Goal: Information Seeking & Learning: Check status

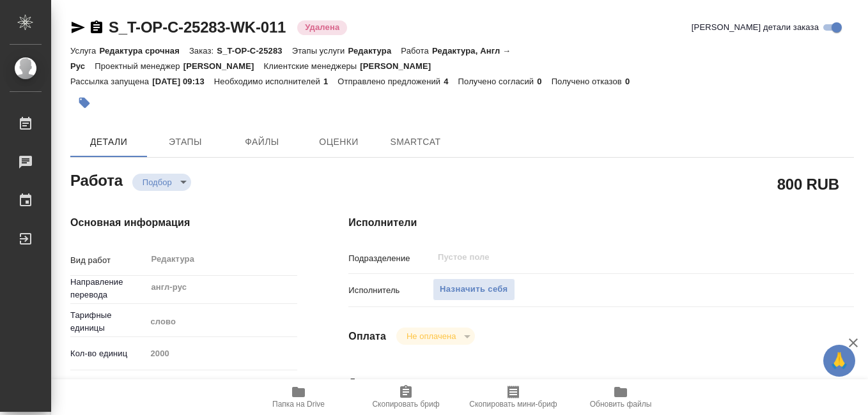
type textarea "x"
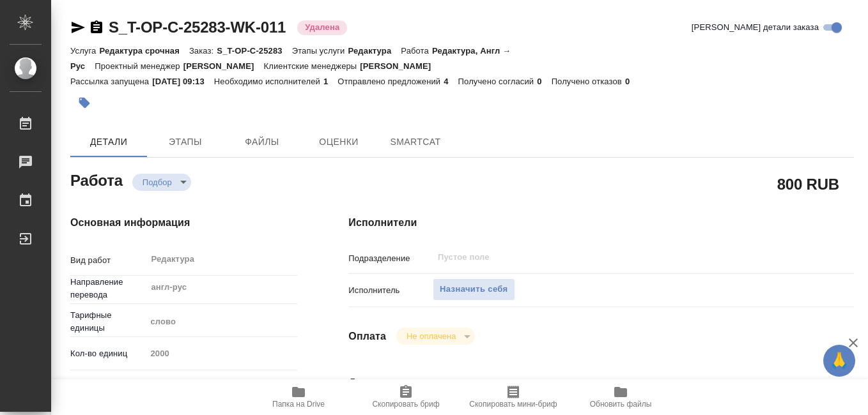
type textarea "x"
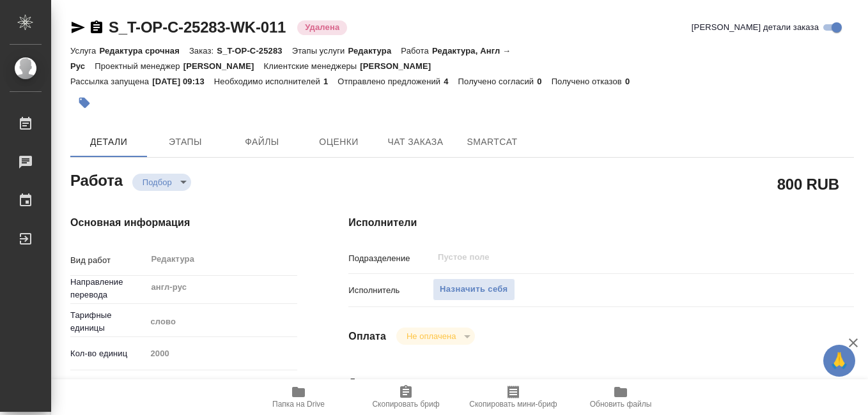
type textarea "x"
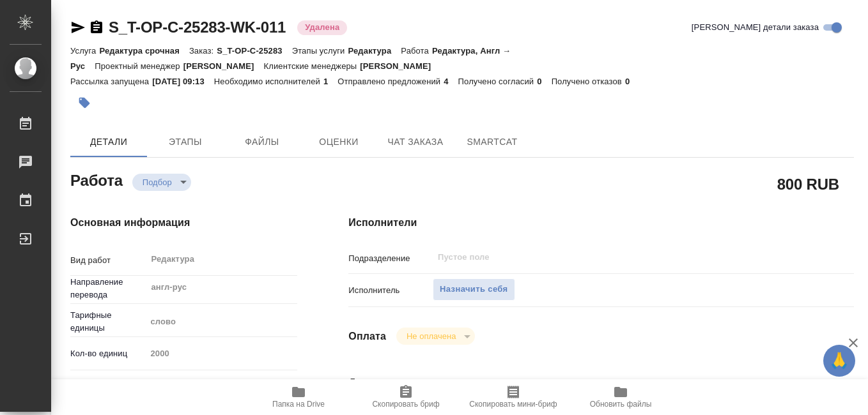
type textarea "x"
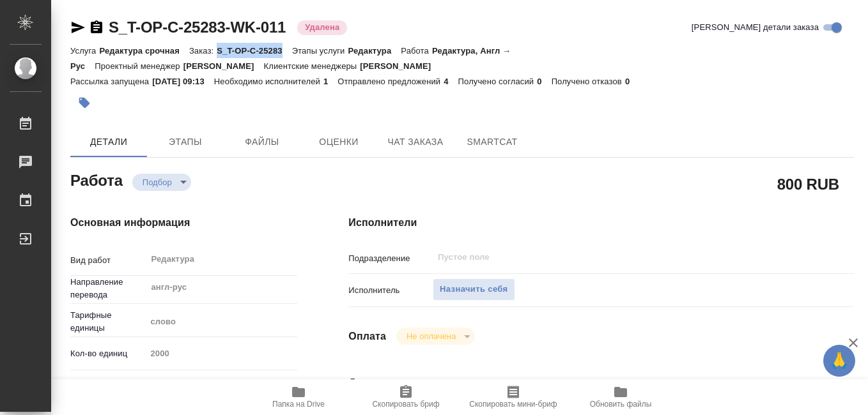
drag, startPoint x: 220, startPoint y: 50, endPoint x: 284, endPoint y: 56, distance: 64.2
click at [284, 56] on div "Услуга Редактура срочная Заказ: S_T-OP-C-25283 Этапы услуги Редактура Работа Ре…" at bounding box center [462, 58] width 784 height 31
drag, startPoint x: 284, startPoint y: 56, endPoint x: 270, endPoint y: 54, distance: 13.5
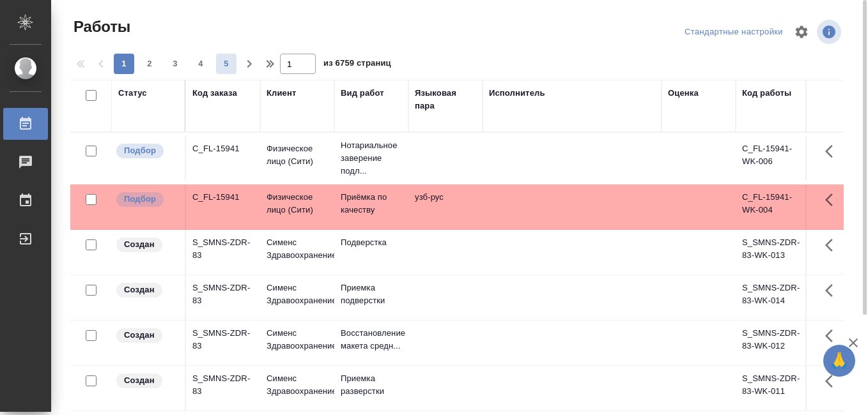
click at [223, 94] on div "Код заказа" at bounding box center [214, 93] width 45 height 13
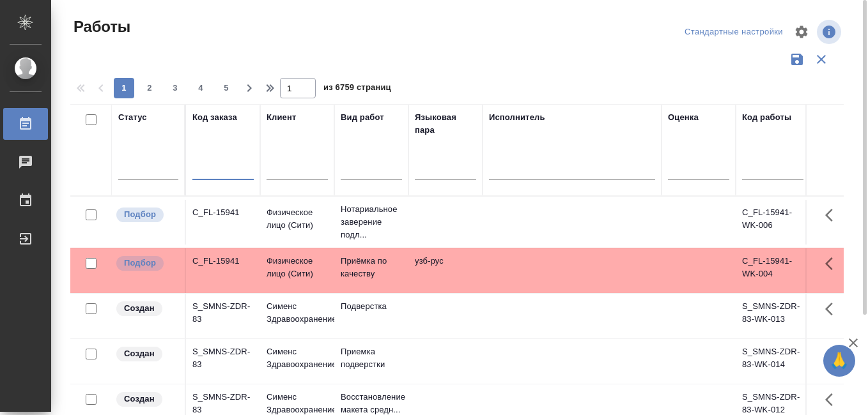
click at [205, 171] on input "text" at bounding box center [222, 172] width 61 height 16
paste input "S_T-OP-C-25283"
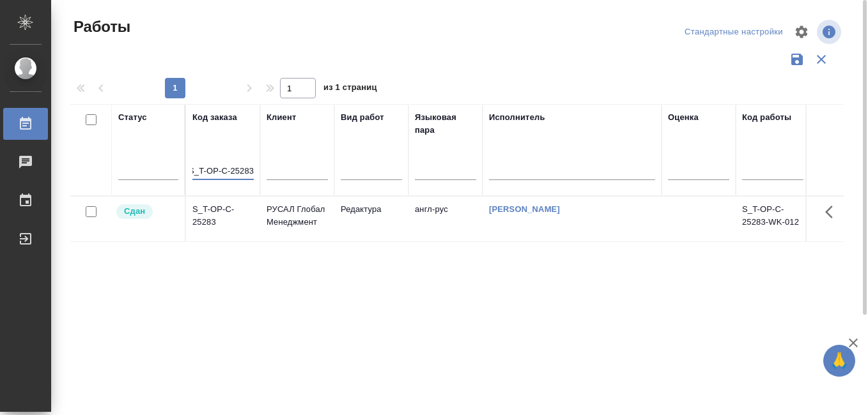
type input "S_T-OP-C-25283"
click at [206, 214] on div "S_T-OP-C-25283" at bounding box center [222, 216] width 61 height 26
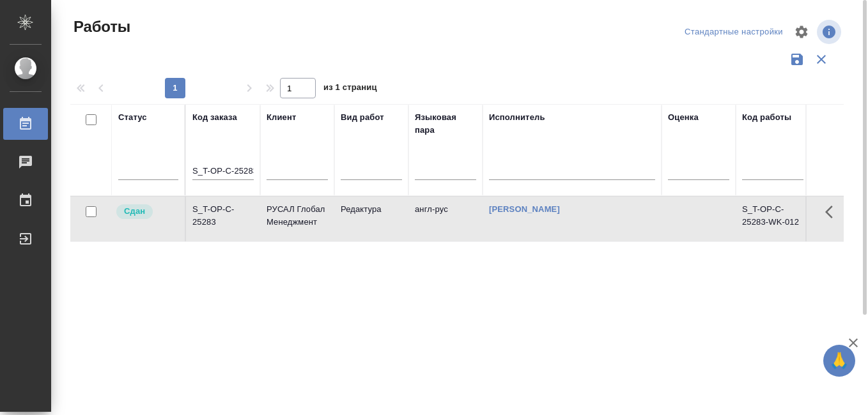
click at [206, 214] on div "S_T-OP-C-25283" at bounding box center [222, 216] width 61 height 26
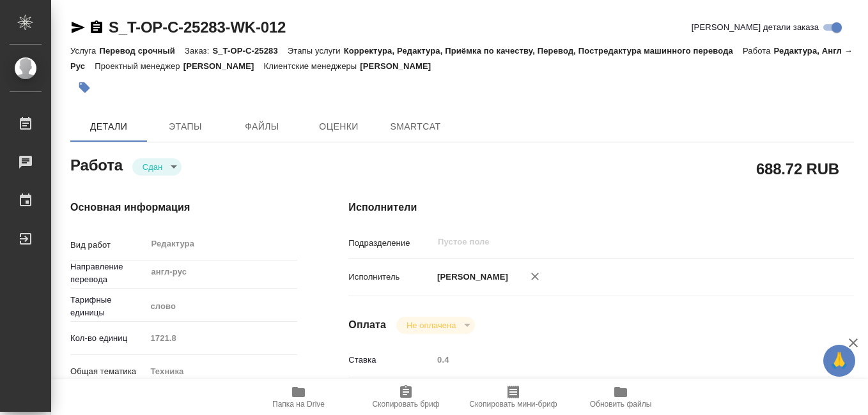
type textarea "x"
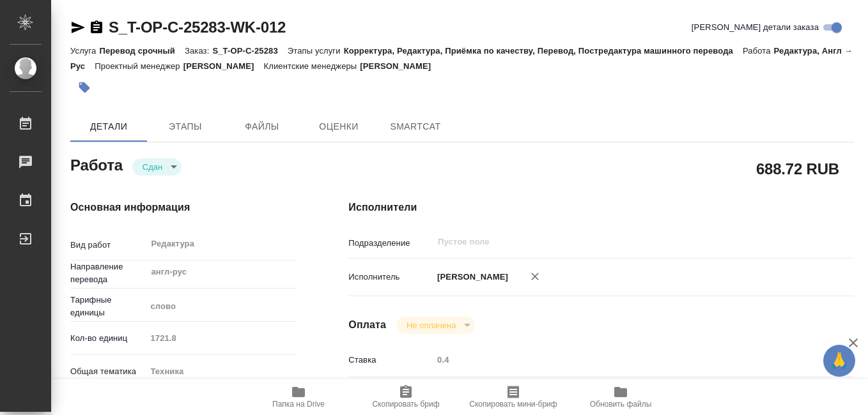
type textarea "x"
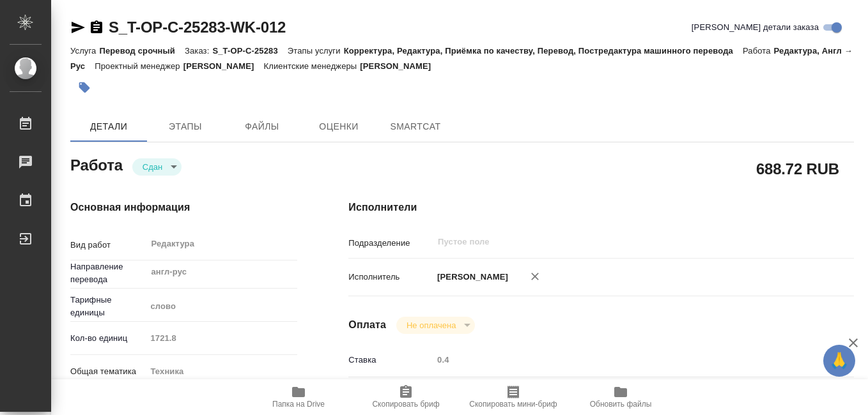
type textarea "x"
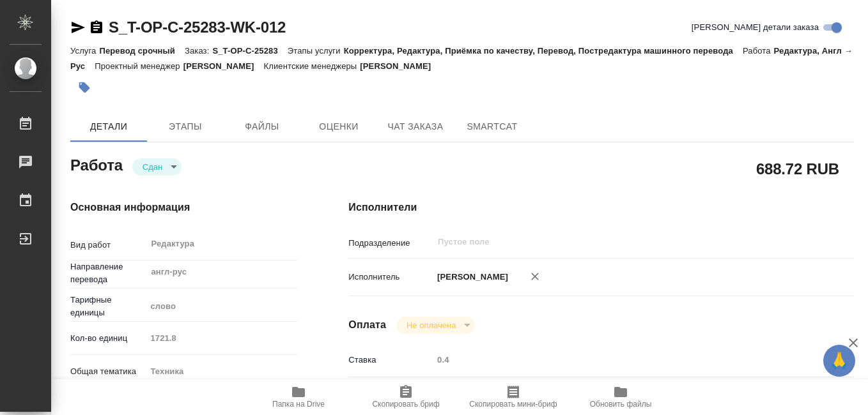
type textarea "x"
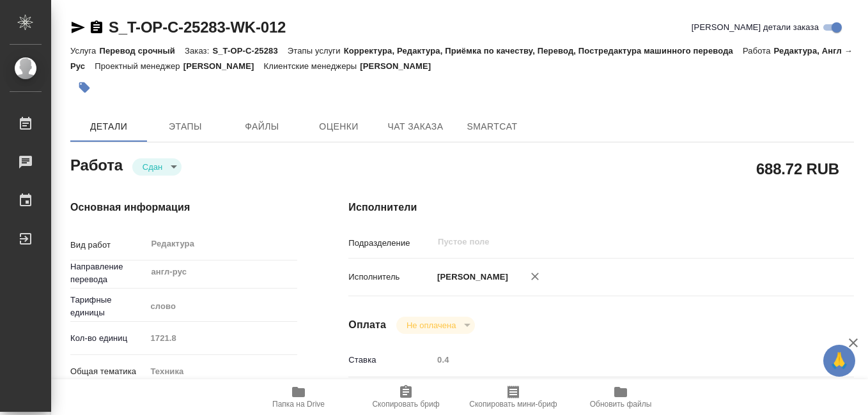
scroll to position [64, 0]
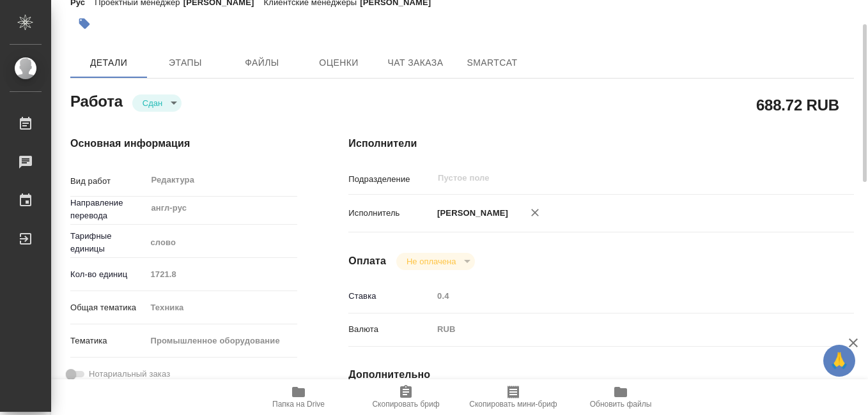
type textarea "x"
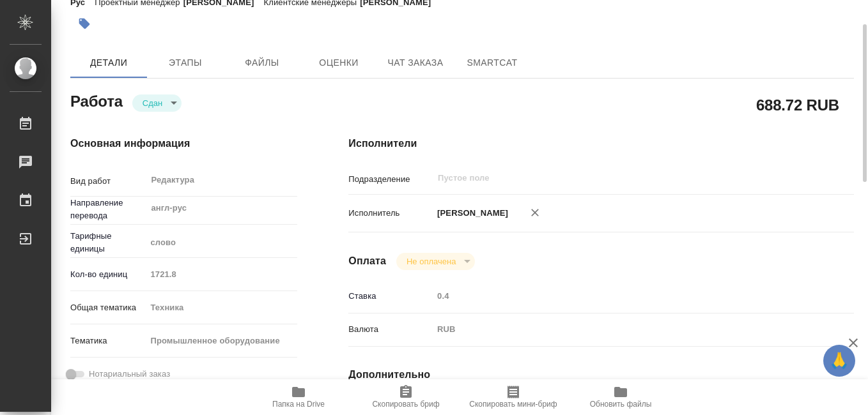
click at [511, 394] on icon "button" at bounding box center [513, 392] width 12 height 13
drag, startPoint x: 757, startPoint y: 104, endPoint x: 801, endPoint y: 105, distance: 44.1
click at [801, 105] on h2 "688.72 RUB" at bounding box center [797, 105] width 83 height 22
drag, startPoint x: 801, startPoint y: 105, endPoint x: 792, endPoint y: 108, distance: 8.7
copy h2 "688.72"
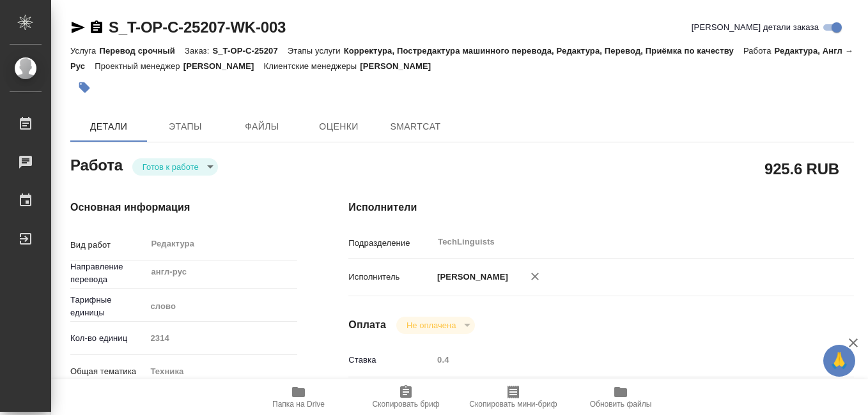
type textarea "x"
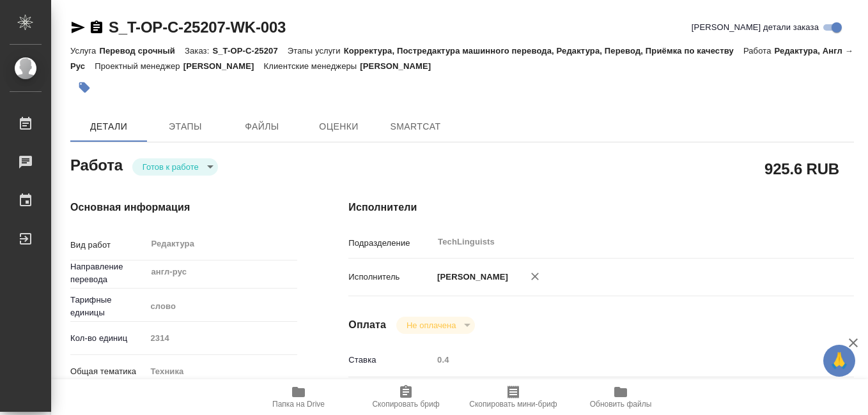
type textarea "x"
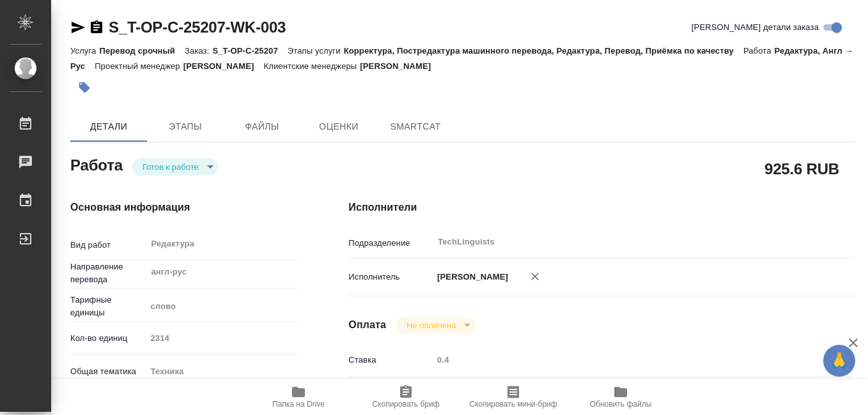
type textarea "x"
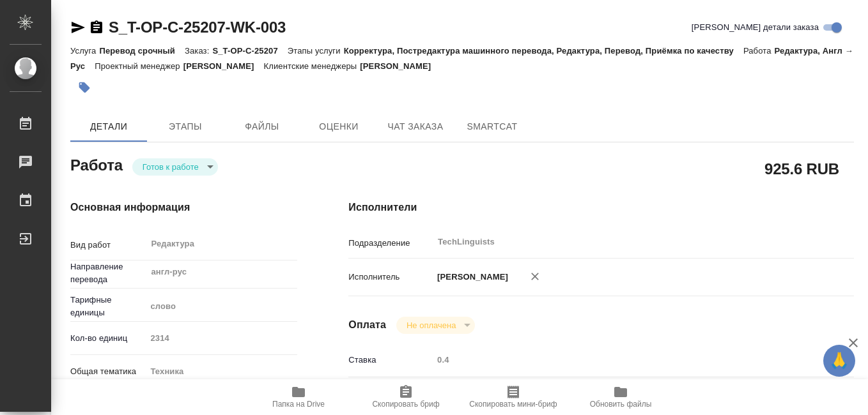
type textarea "x"
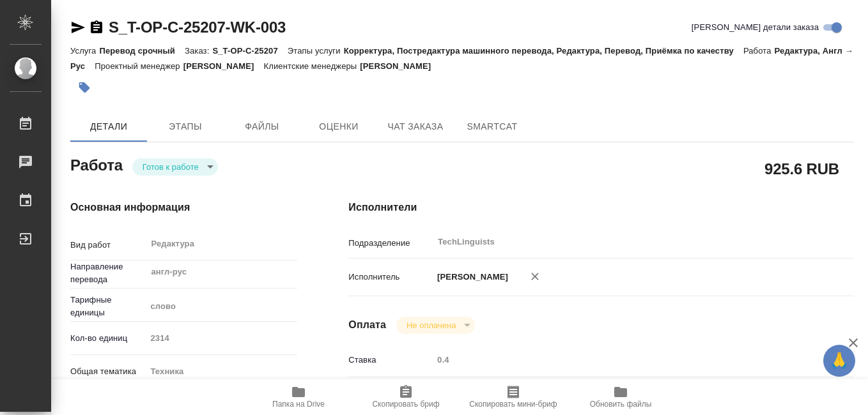
type textarea "x"
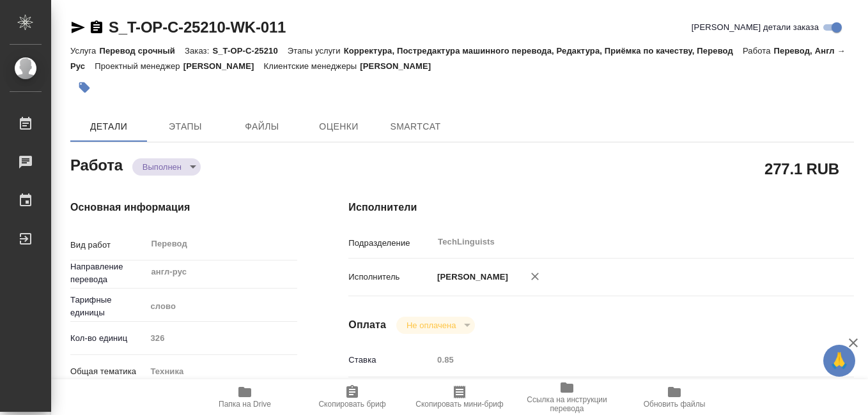
type textarea "x"
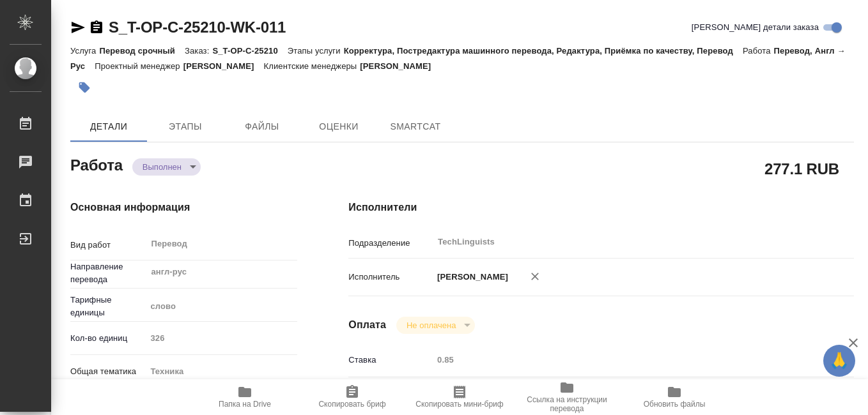
type textarea "x"
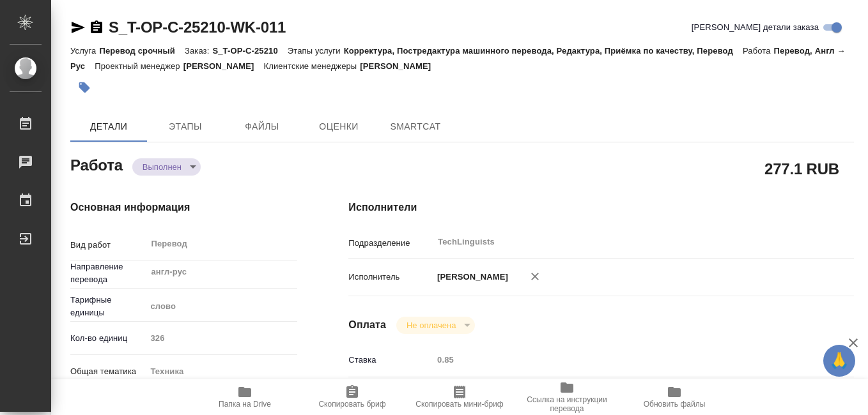
type textarea "x"
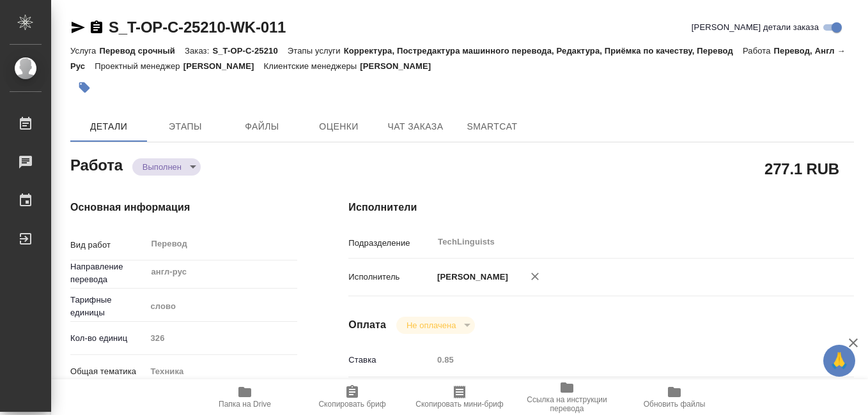
type textarea "x"
